Goal: Download file/media

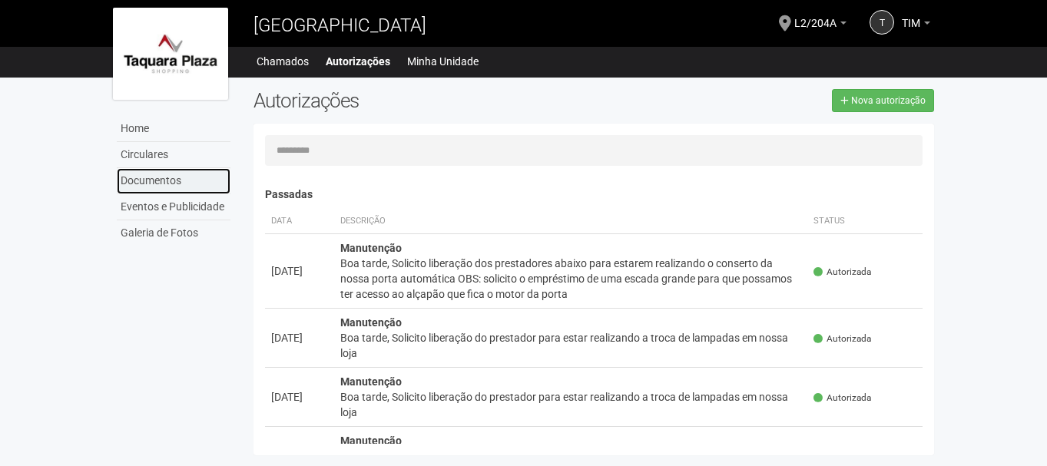
click at [169, 178] on link "Documentos" at bounding box center [174, 181] width 114 height 26
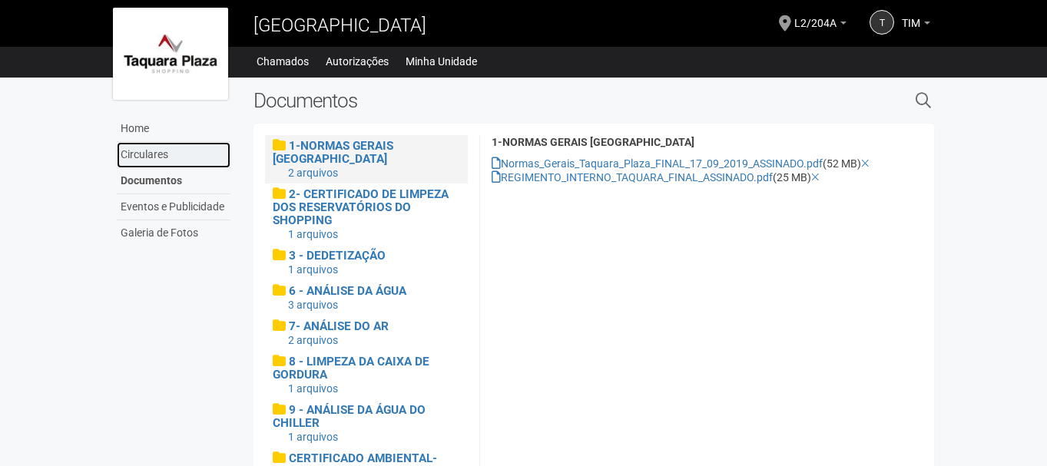
click at [164, 153] on link "Circulares" at bounding box center [174, 155] width 114 height 26
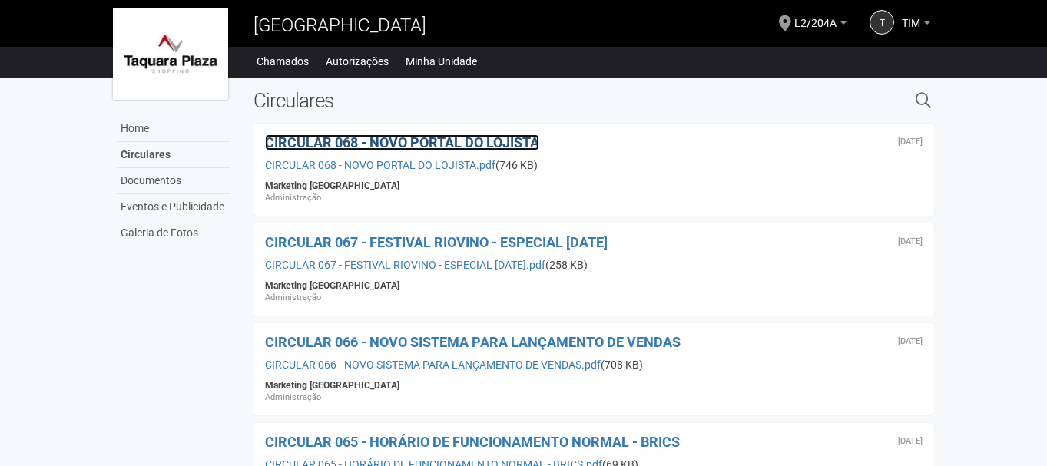
click at [493, 146] on span "CIRCULAR 068 - NOVO PORTAL DO LOJISTA" at bounding box center [402, 142] width 274 height 16
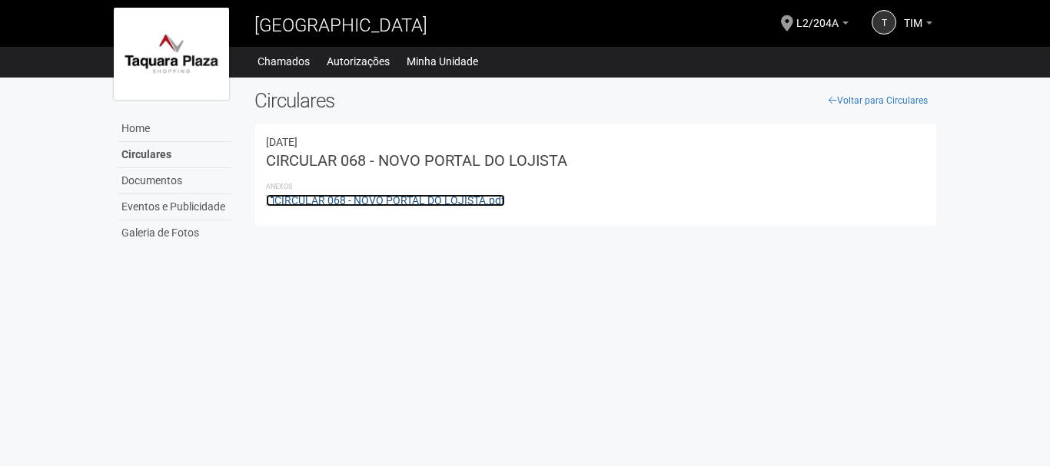
click at [483, 194] on link "CIRCULAR 068 - NOVO PORTAL DO LOJISTA.pdf" at bounding box center [385, 200] width 239 height 12
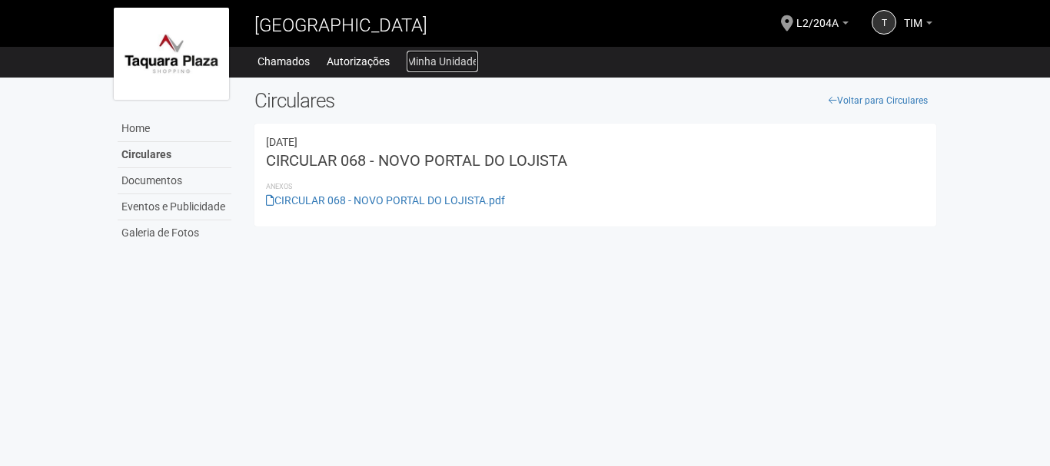
click at [444, 63] on link "Minha Unidade" at bounding box center [441, 62] width 71 height 22
